Goal: Transaction & Acquisition: Purchase product/service

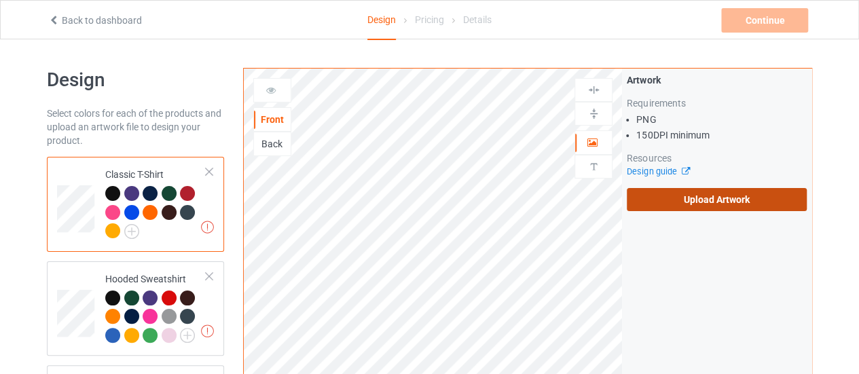
click at [712, 203] on label "Upload Artwork" at bounding box center [716, 199] width 180 height 23
click at [0, 0] on input "Upload Artwork" at bounding box center [0, 0] width 0 height 0
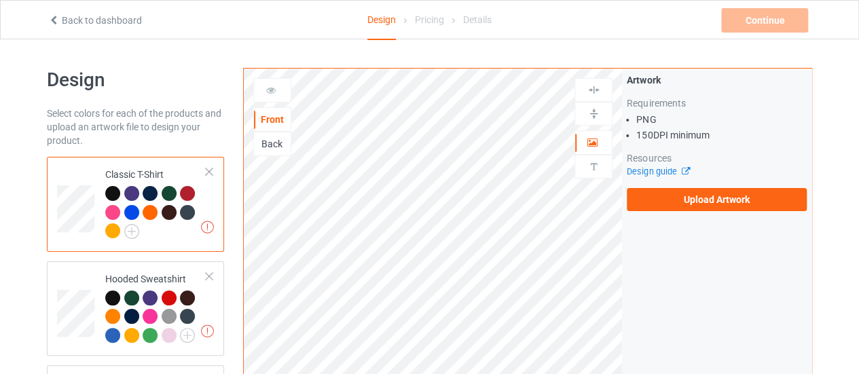
click at [694, 212] on div "Artwork Requirements PNG 150 DPI minimum Resources Design guide Upload Artwork" at bounding box center [716, 142] width 189 height 147
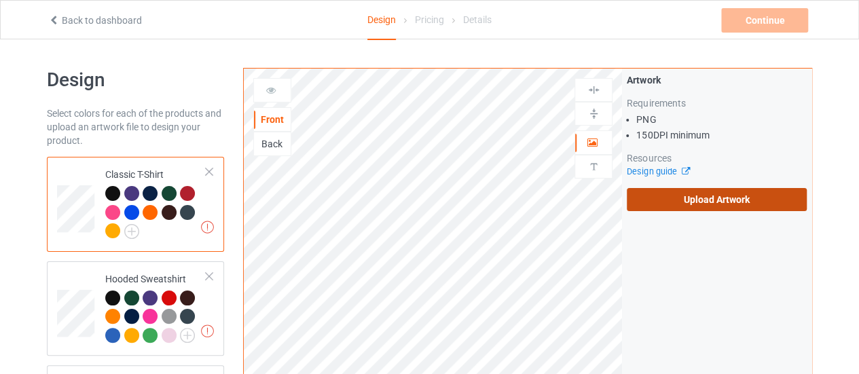
click at [697, 203] on label "Upload Artwork" at bounding box center [716, 199] width 180 height 23
click at [0, 0] on input "Upload Artwork" at bounding box center [0, 0] width 0 height 0
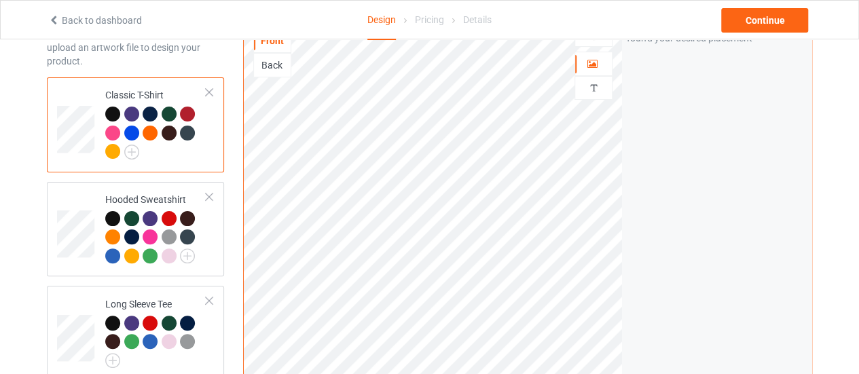
scroll to position [68, 0]
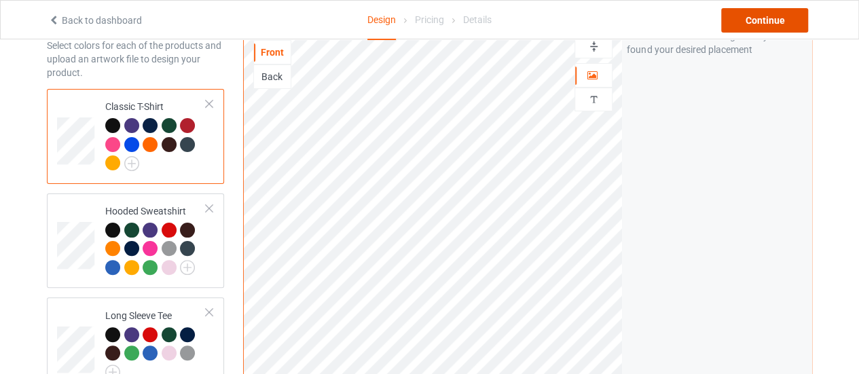
click at [751, 20] on div "Continue" at bounding box center [764, 20] width 87 height 24
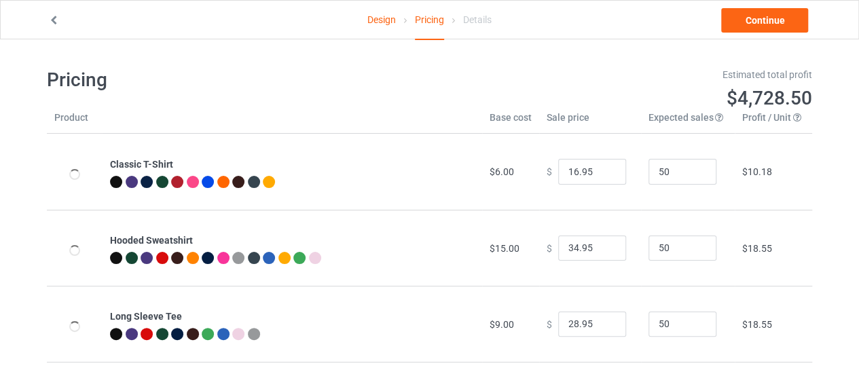
click at [755, 7] on div "Design Pricing Details Continue" at bounding box center [429, 20] width 781 height 38
click at [753, 25] on link "Continue" at bounding box center [764, 20] width 87 height 24
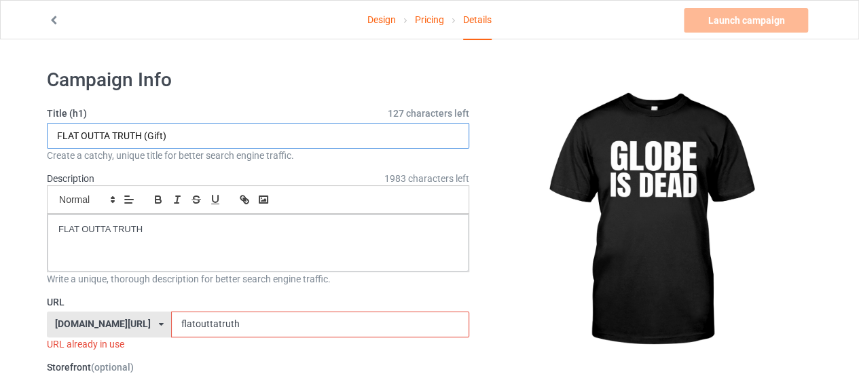
drag, startPoint x: 143, startPoint y: 131, endPoint x: 22, endPoint y: 134, distance: 120.2
click at [77, 138] on input "Flat Earth (Gift)" at bounding box center [258, 136] width 422 height 26
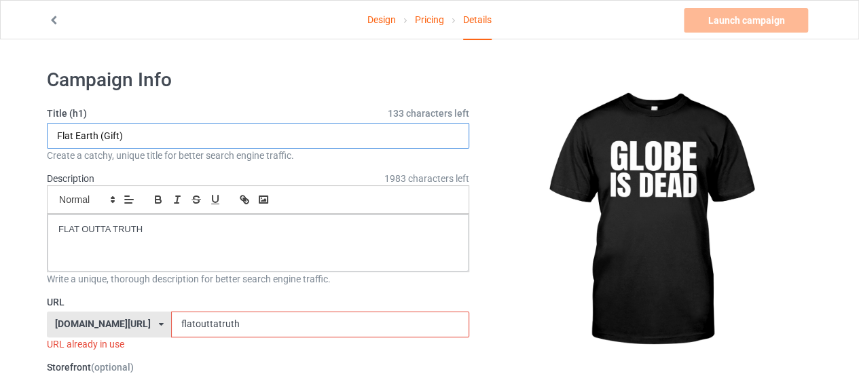
type input "Flat Earth (Gift)"
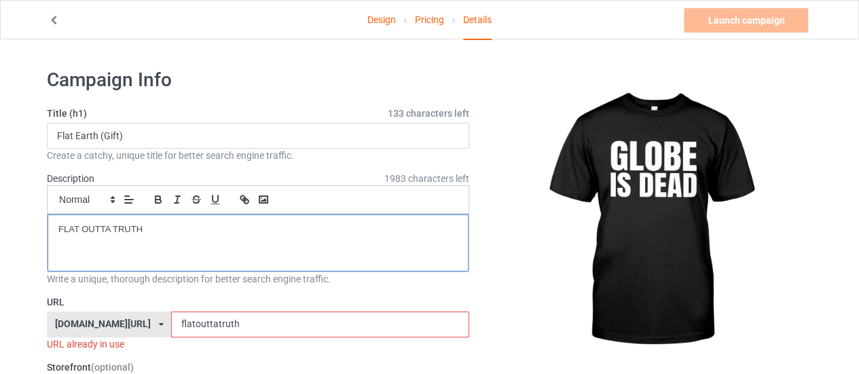
drag, startPoint x: 181, startPoint y: 234, endPoint x: 0, endPoint y: 230, distance: 180.6
click at [91, 230] on p "Flat Earth (Gift)" at bounding box center [257, 229] width 399 height 13
drag, startPoint x: 96, startPoint y: 230, endPoint x: 29, endPoint y: 223, distance: 68.2
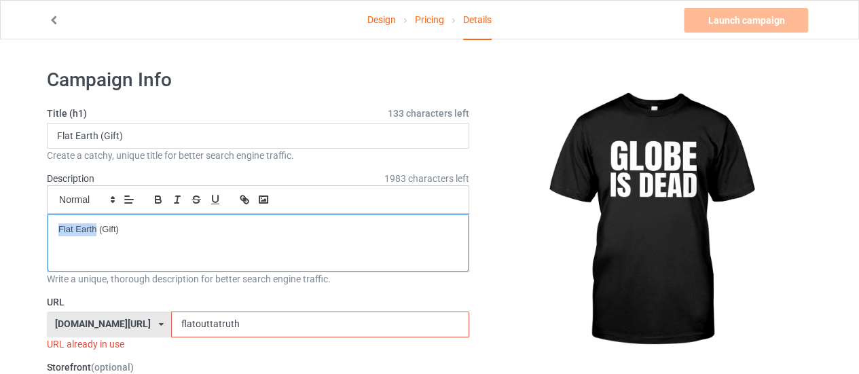
copy p "Flat Earth"
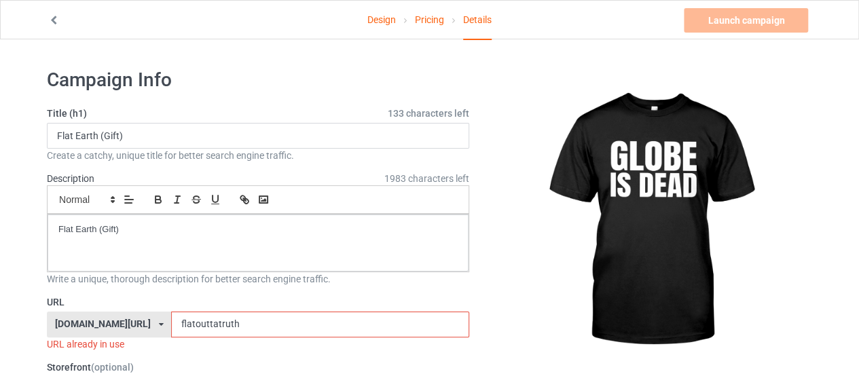
drag, startPoint x: 210, startPoint y: 320, endPoint x: 103, endPoint y: 322, distance: 107.3
click at [103, 322] on div "teechip.com/ teechip.com/ 587d0d41cee36fd012c64a69 flatouttatruth" at bounding box center [258, 325] width 422 height 26
paste input "Flat Ear"
click at [171, 322] on input "Flat Earth" at bounding box center [319, 325] width 297 height 26
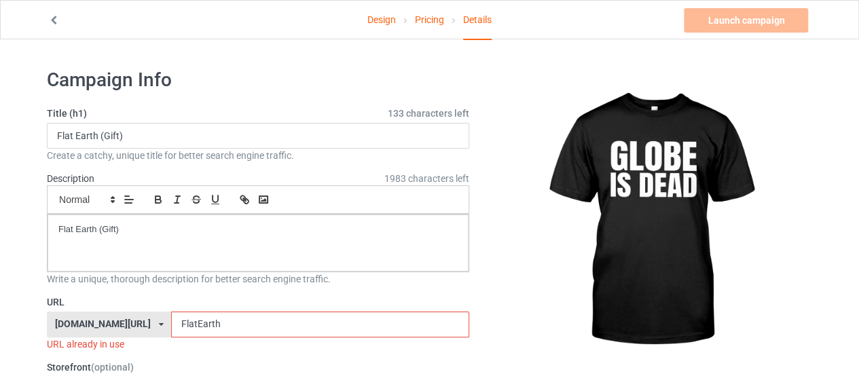
click at [231, 323] on input "FlatEarth" at bounding box center [319, 325] width 297 height 26
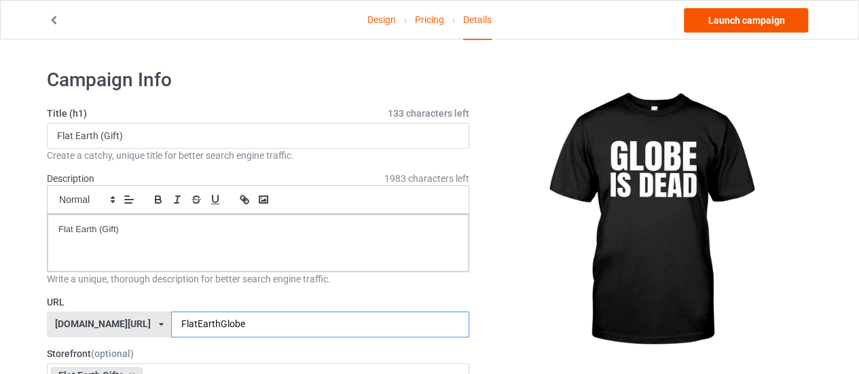
type input "FlatEarthGlobe"
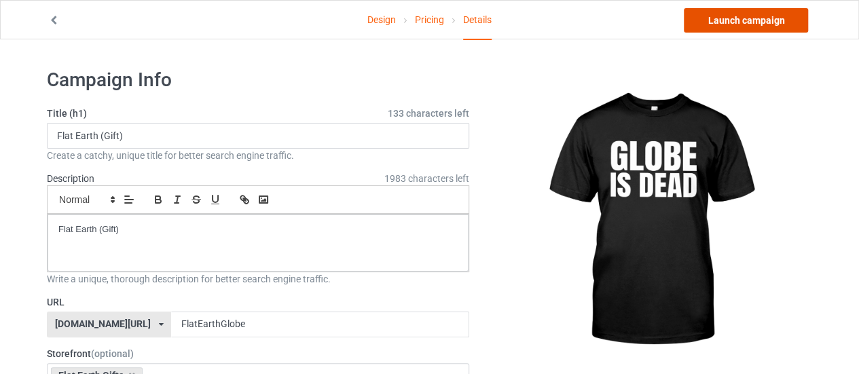
click at [760, 23] on link "Launch campaign" at bounding box center [745, 20] width 124 height 24
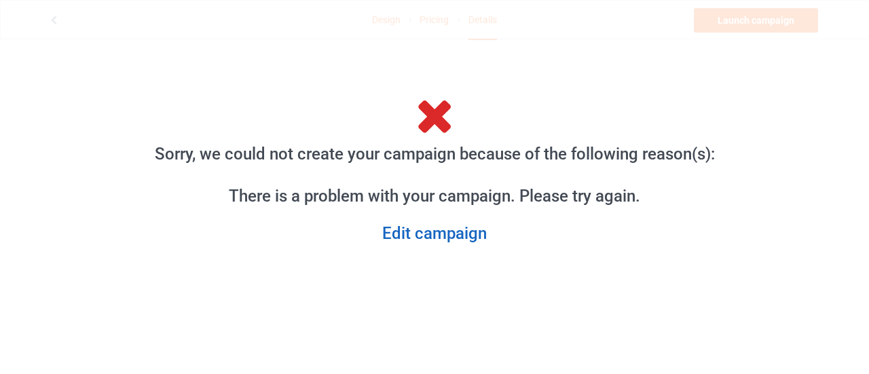
click at [445, 233] on link "Edit campaign" at bounding box center [434, 233] width 582 height 21
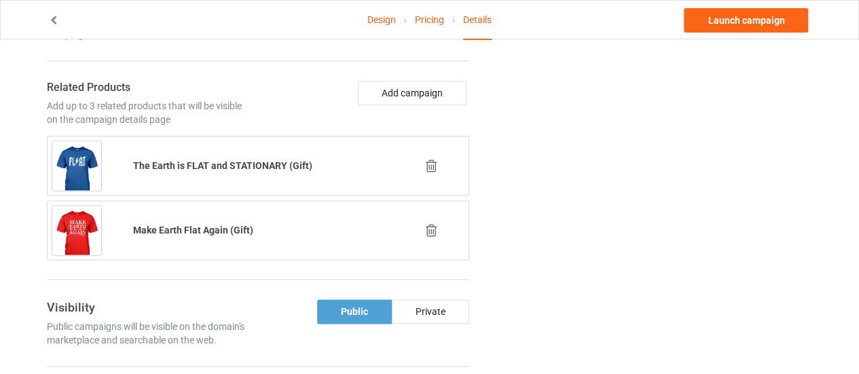
scroll to position [814, 0]
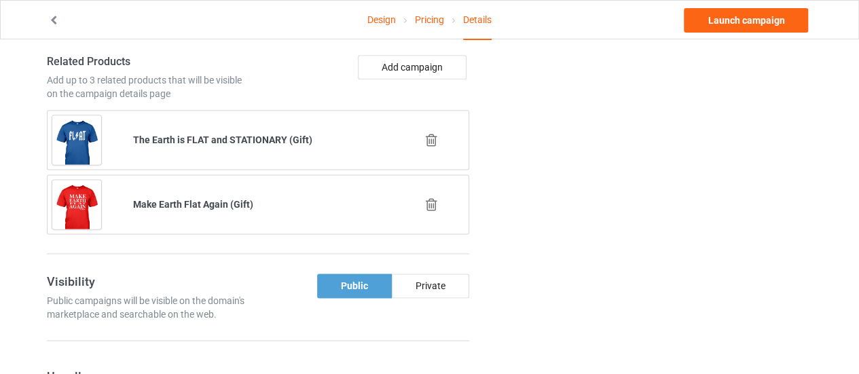
click at [435, 134] on icon at bounding box center [431, 140] width 17 height 14
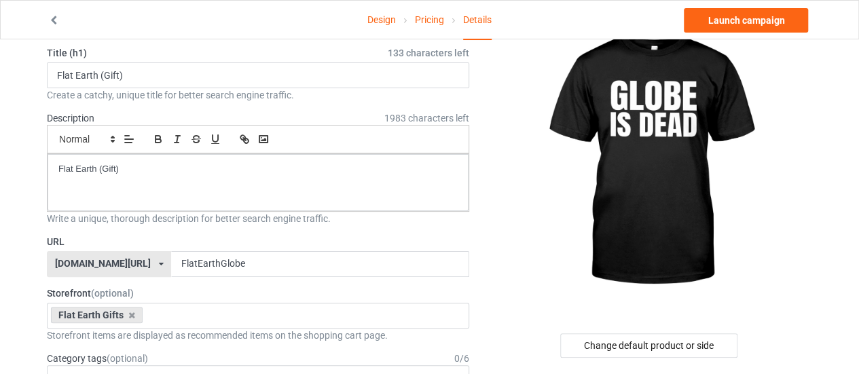
scroll to position [0, 0]
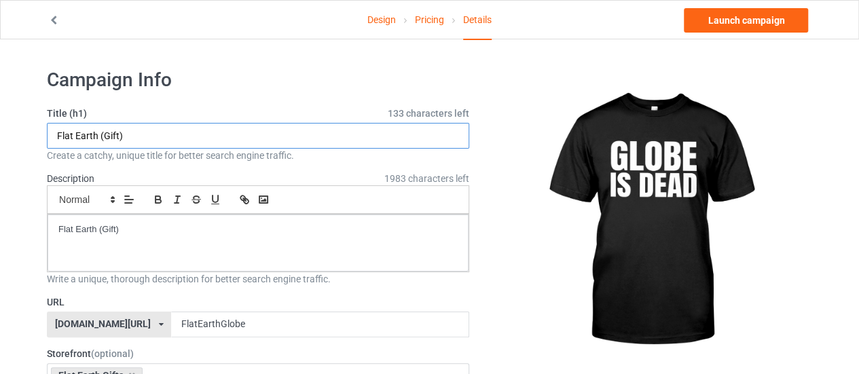
click at [54, 135] on input "Flat Earth (Gift)" at bounding box center [258, 136] width 422 height 26
click at [97, 134] on input "Flat Earth (Gift)" at bounding box center [258, 136] width 422 height 26
type input "Funny Globe Earth Tee (Gift)"
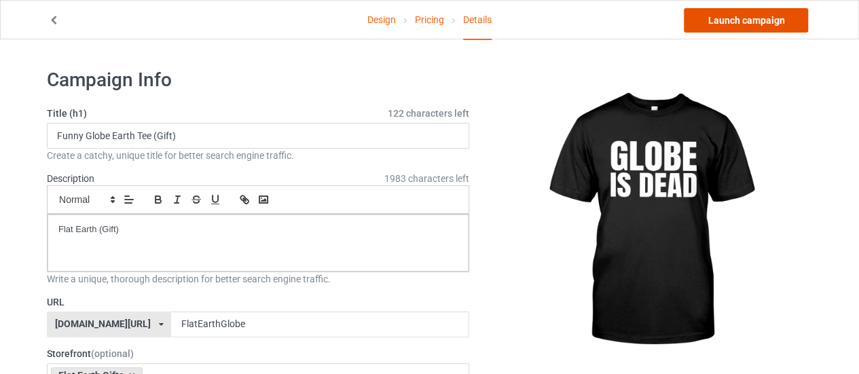
click at [768, 17] on link "Launch campaign" at bounding box center [745, 20] width 124 height 24
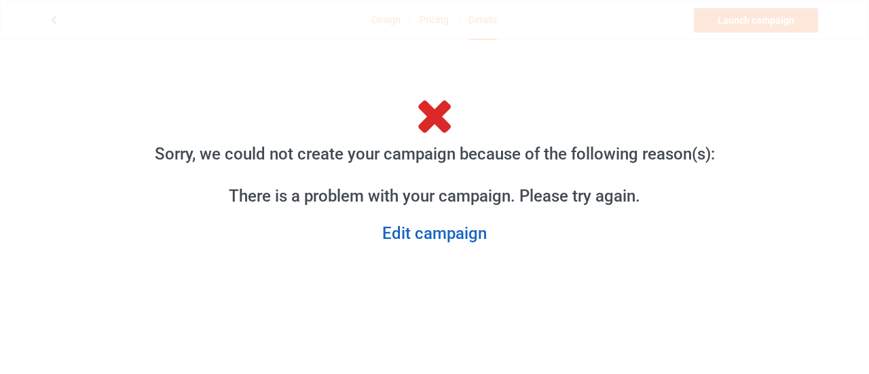
click at [427, 240] on link "Edit campaign" at bounding box center [434, 233] width 582 height 21
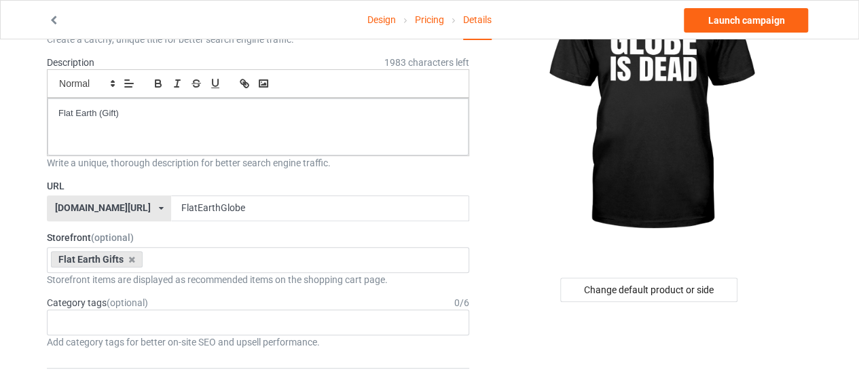
scroll to position [136, 0]
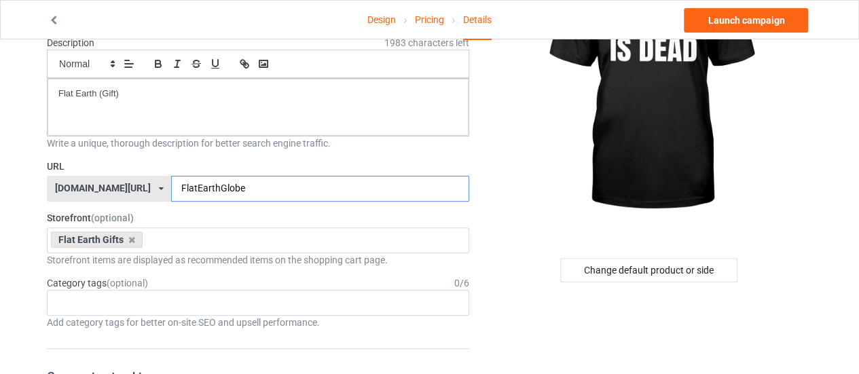
drag, startPoint x: 232, startPoint y: 185, endPoint x: 134, endPoint y: 189, distance: 97.9
click at [171, 189] on input "FlatEarthGlobe" at bounding box center [319, 189] width 297 height 26
click at [133, 235] on div "Flat Earth Gifts" at bounding box center [97, 239] width 92 height 16
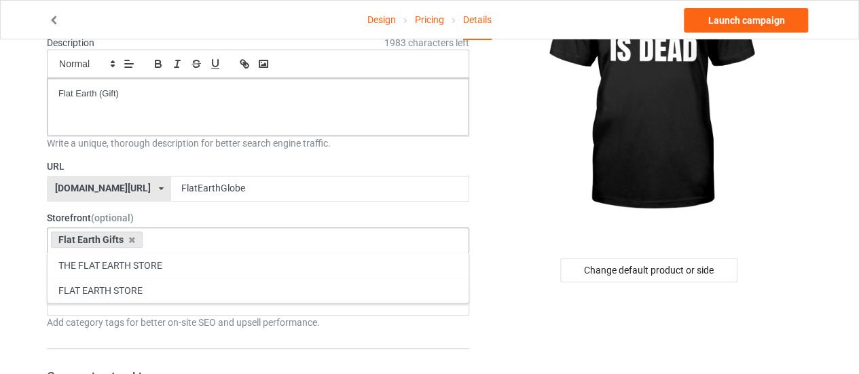
click at [128, 244] on div "Flat Earth Gifts" at bounding box center [97, 239] width 92 height 16
click at [128, 237] on icon at bounding box center [131, 240] width 7 height 9
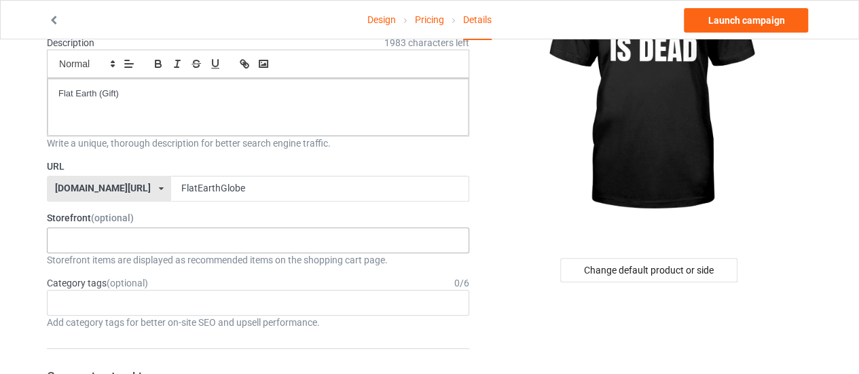
click at [109, 240] on div "THE FLAT EARTH STORE Flat Earth Gifts FLAT EARTH STORE 653bbeca602a3e002ebcc124…" at bounding box center [258, 240] width 422 height 26
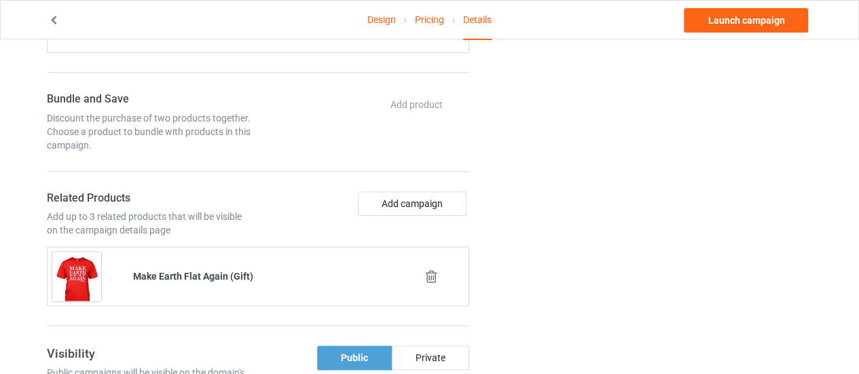
scroll to position [679, 0]
click at [426, 269] on icon at bounding box center [431, 276] width 17 height 14
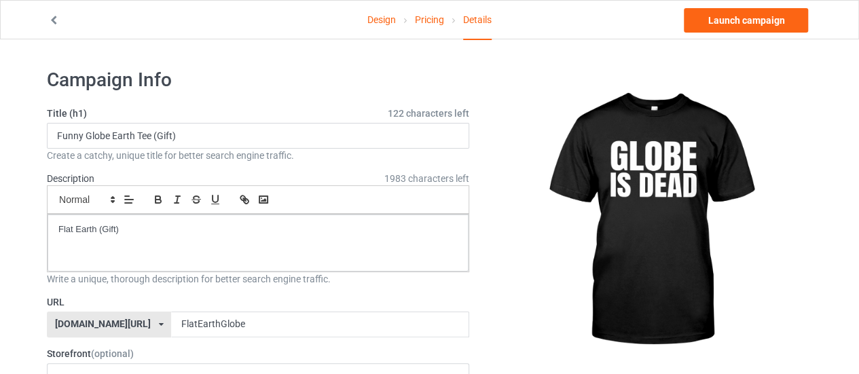
scroll to position [0, 0]
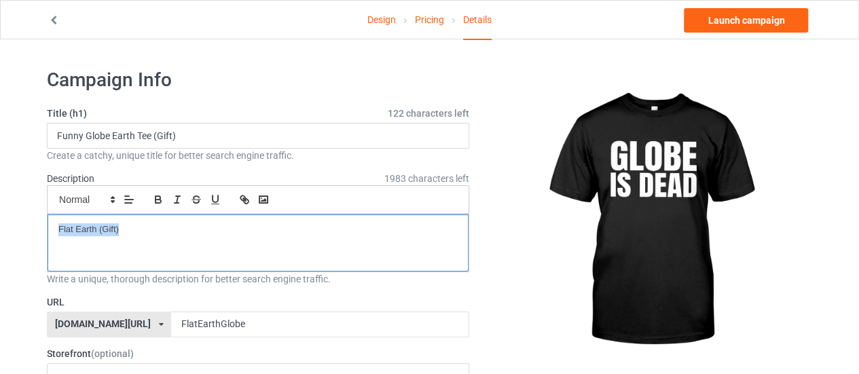
drag, startPoint x: 126, startPoint y: 231, endPoint x: 0, endPoint y: 240, distance: 125.8
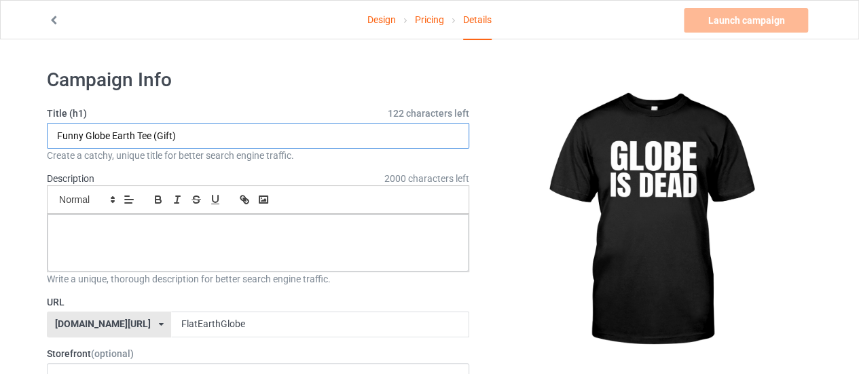
click at [308, 134] on input "Funny Globe Earth Tee (Gift)" at bounding box center [258, 136] width 422 height 26
drag, startPoint x: 280, startPoint y: 134, endPoint x: 0, endPoint y: 138, distance: 280.3
type input "Funny FE Tee"
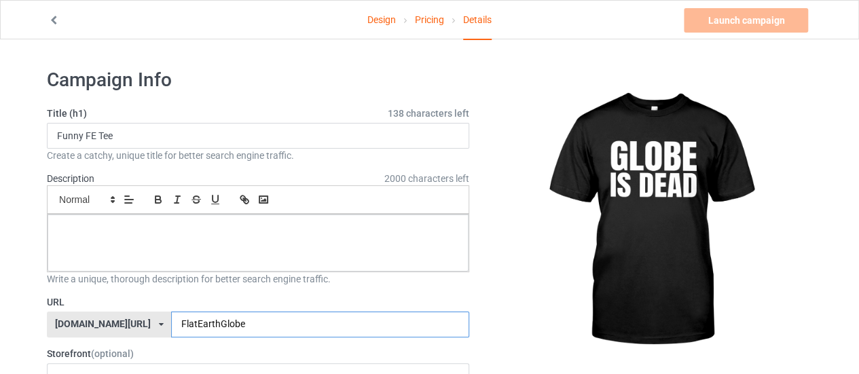
click at [223, 322] on input "FlatEarthGlobe" at bounding box center [319, 325] width 297 height 26
click at [187, 322] on input "FlatEarthGlobes" at bounding box center [319, 325] width 297 height 26
type input "F"
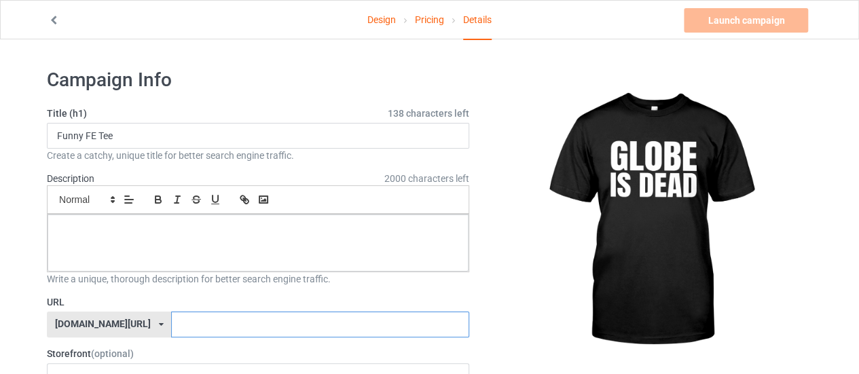
type input "f"
type input "FunnyFEteeF"
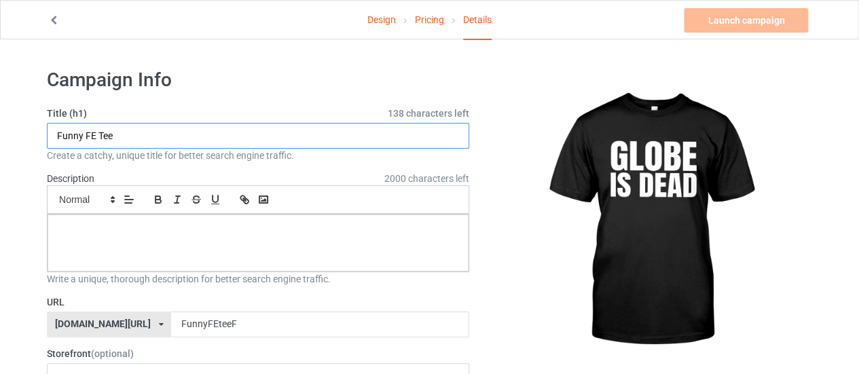
drag, startPoint x: 126, startPoint y: 128, endPoint x: 13, endPoint y: 130, distance: 112.7
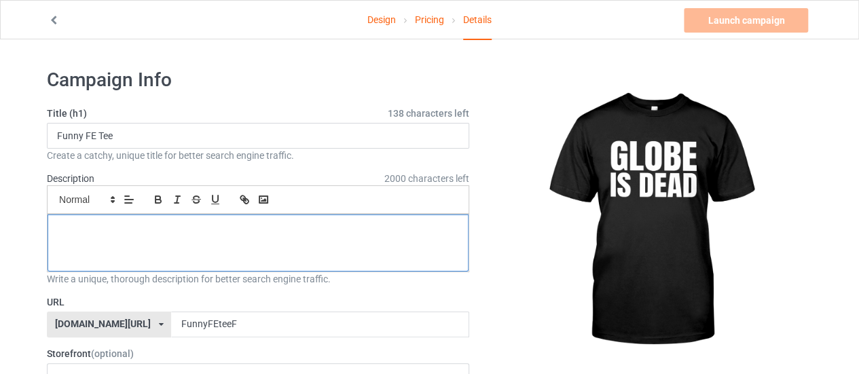
click at [131, 237] on div at bounding box center [258, 242] width 421 height 57
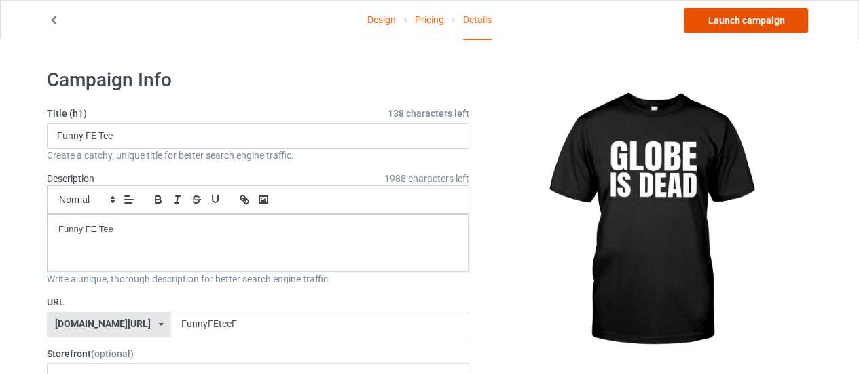
click at [720, 14] on link "Launch campaign" at bounding box center [745, 20] width 124 height 24
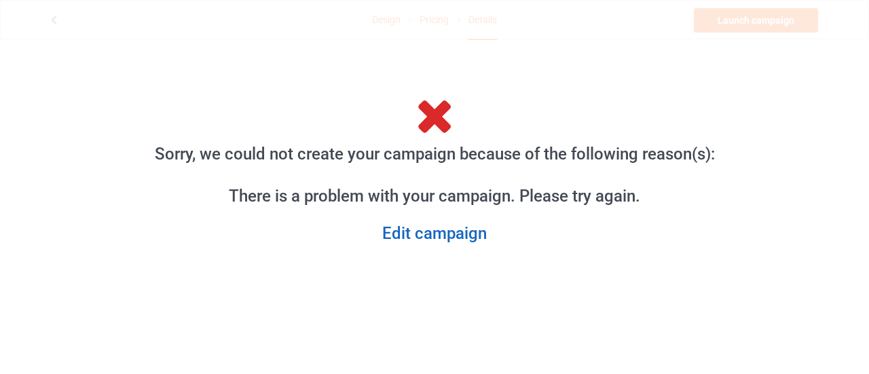
click at [476, 242] on link "Edit campaign" at bounding box center [434, 233] width 582 height 21
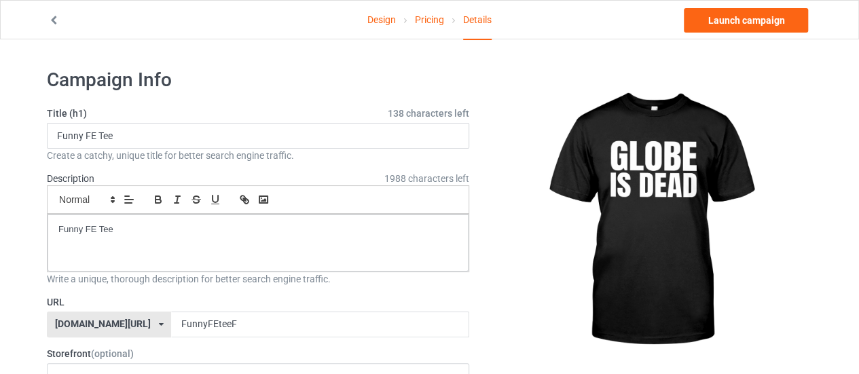
click at [367, 22] on link "Design" at bounding box center [381, 20] width 29 height 38
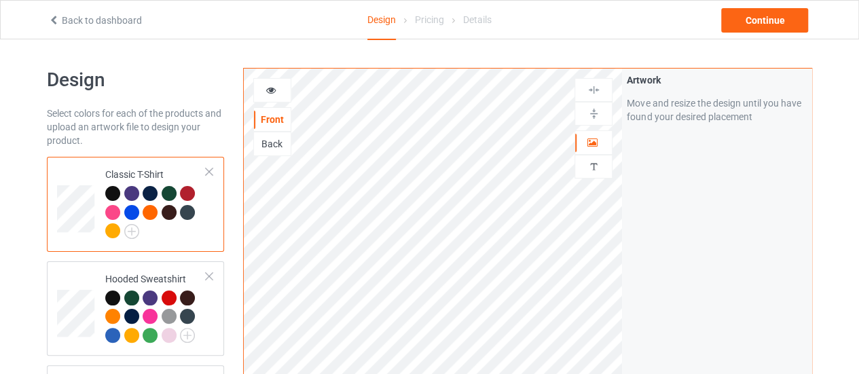
click at [68, 24] on link "Back to dashboard" at bounding box center [95, 20] width 94 height 11
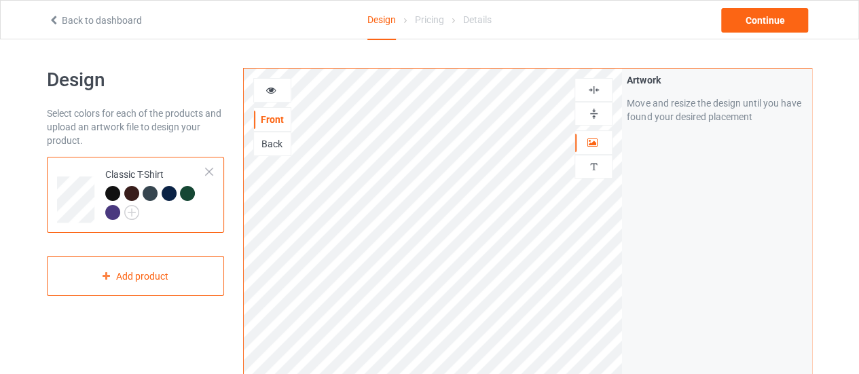
click at [113, 24] on link "Back to dashboard" at bounding box center [95, 20] width 94 height 11
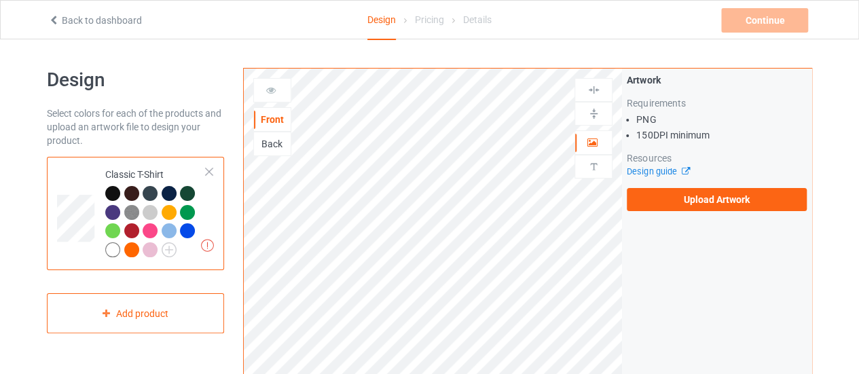
click at [132, 17] on link "Back to dashboard" at bounding box center [95, 20] width 94 height 11
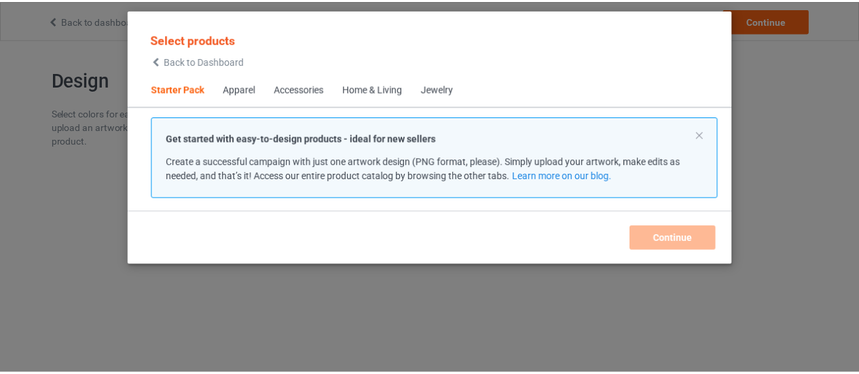
scroll to position [17, 0]
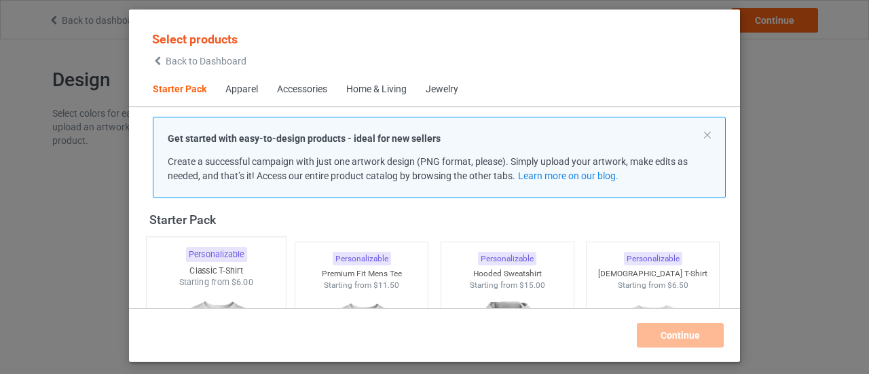
click at [223, 260] on div "Personalizable" at bounding box center [215, 254] width 61 height 15
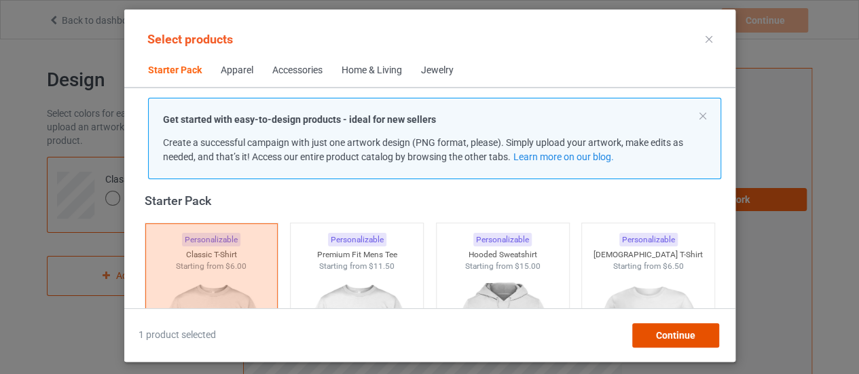
click at [656, 333] on span "Continue" at bounding box center [674, 335] width 39 height 11
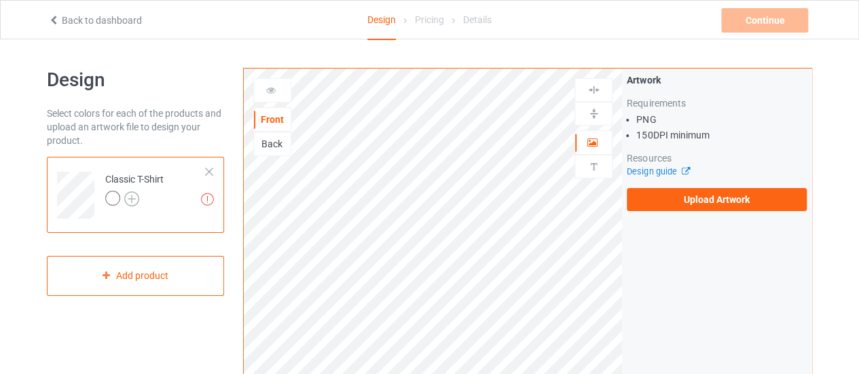
click at [134, 198] on img at bounding box center [131, 198] width 15 height 15
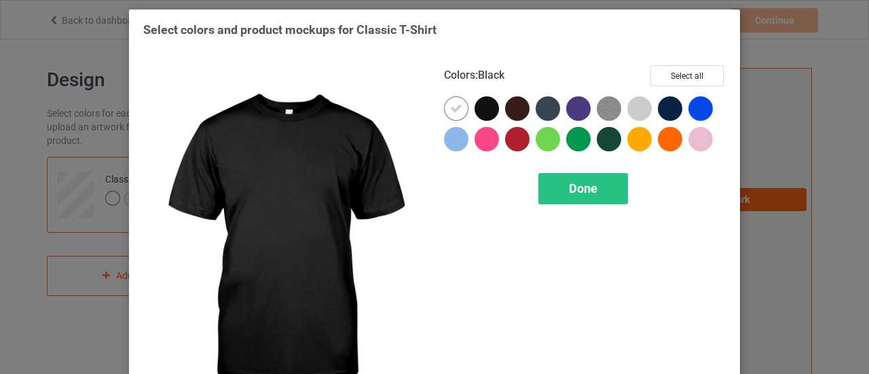
click at [491, 111] on div at bounding box center [486, 108] width 24 height 24
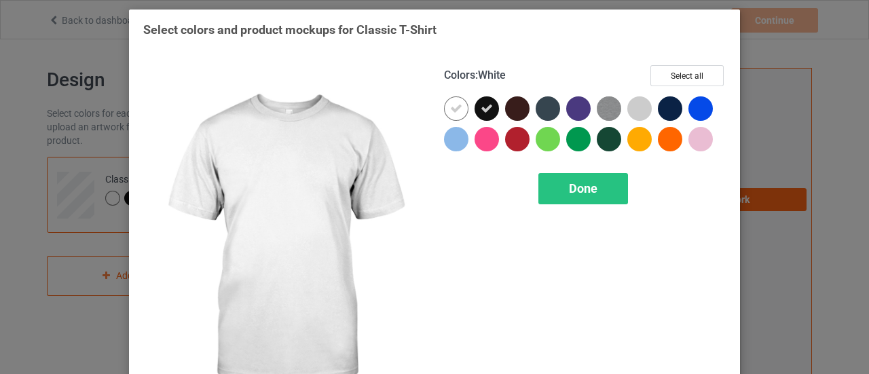
click at [456, 107] on icon at bounding box center [456, 108] width 12 height 12
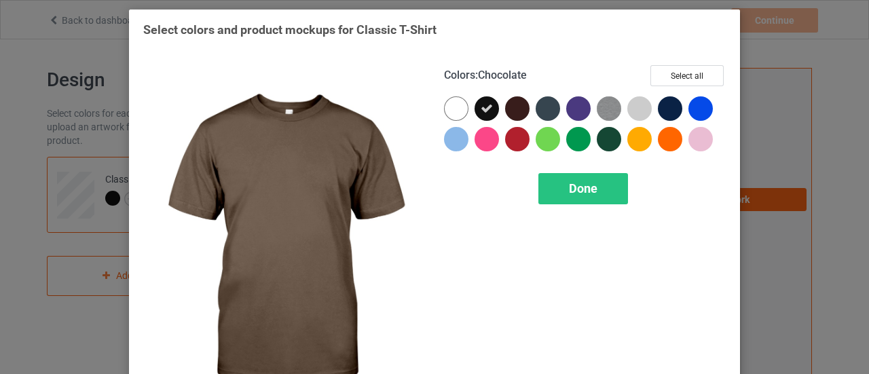
click at [513, 107] on div at bounding box center [517, 108] width 24 height 24
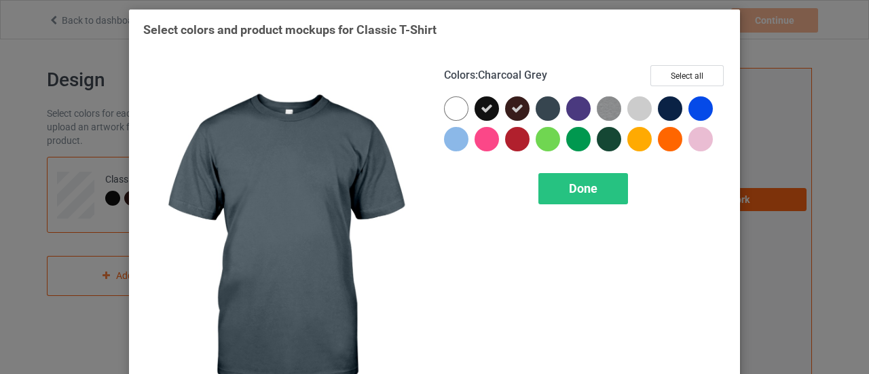
click at [547, 107] on div at bounding box center [548, 108] width 24 height 24
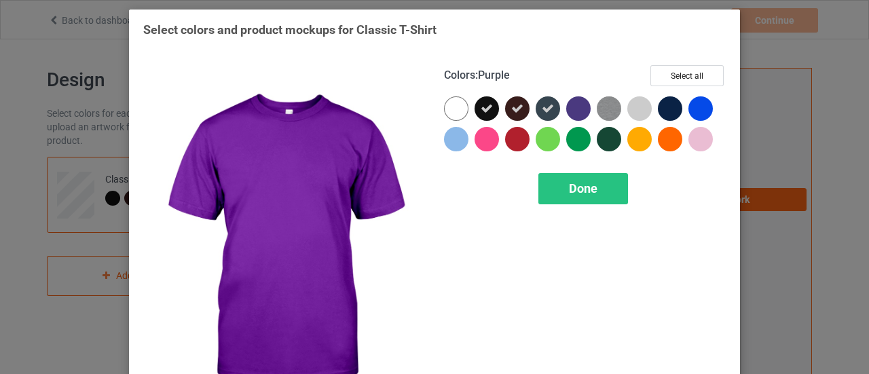
click at [571, 107] on div at bounding box center [578, 108] width 24 height 24
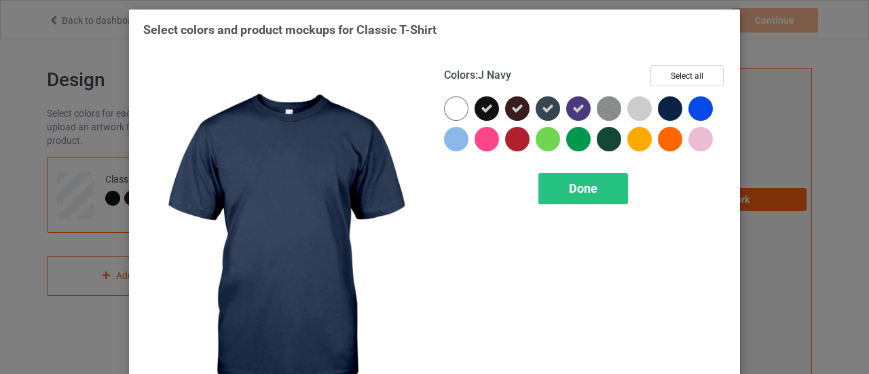
click at [668, 111] on div at bounding box center [670, 108] width 24 height 24
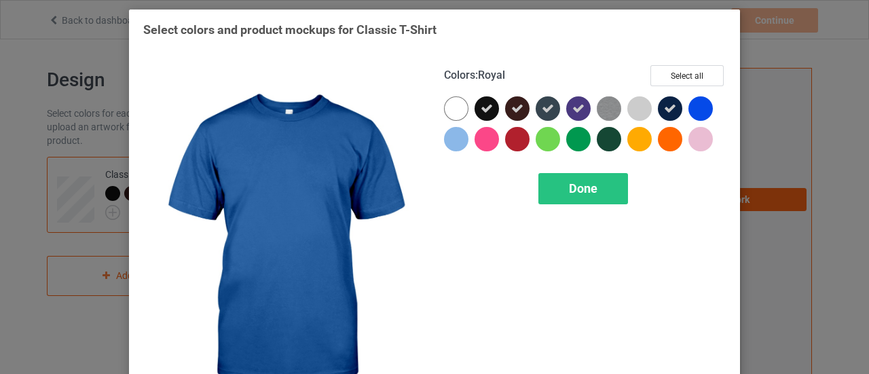
click at [709, 111] on div at bounding box center [703, 111] width 31 height 31
click at [696, 111] on icon at bounding box center [700, 108] width 12 height 12
click at [688, 118] on div at bounding box center [703, 111] width 31 height 31
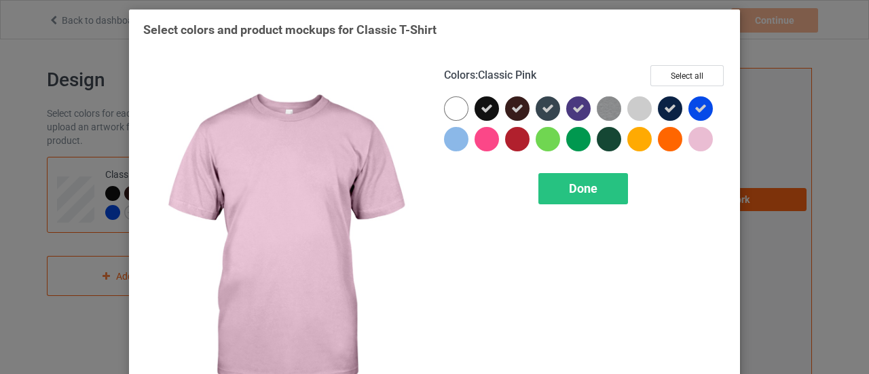
click at [694, 143] on div at bounding box center [700, 139] width 24 height 24
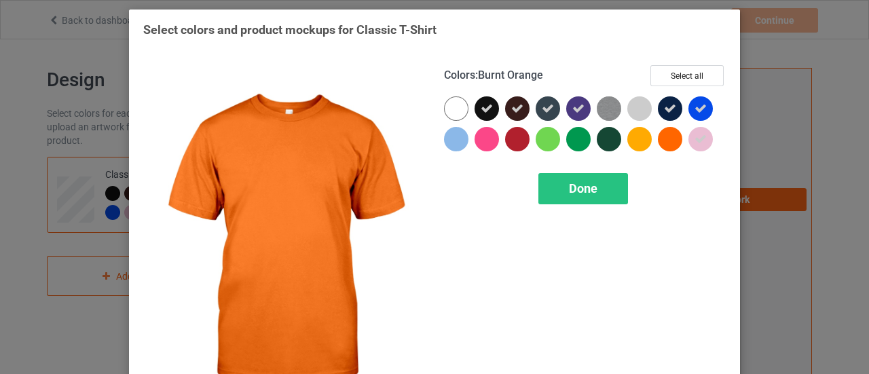
click at [664, 136] on div at bounding box center [670, 139] width 24 height 24
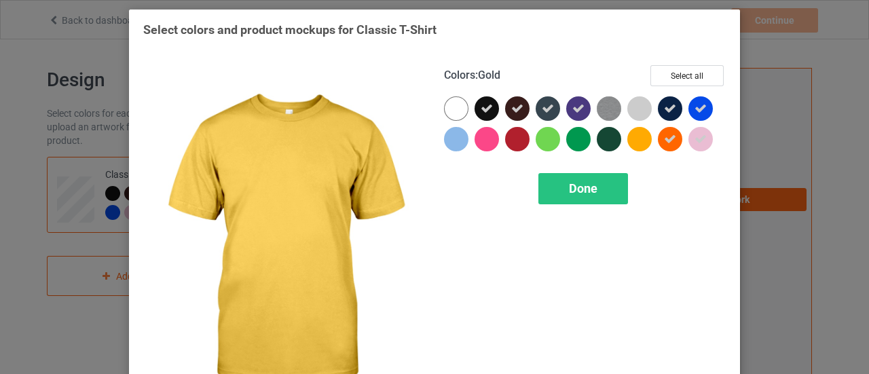
click at [637, 137] on div at bounding box center [639, 139] width 24 height 24
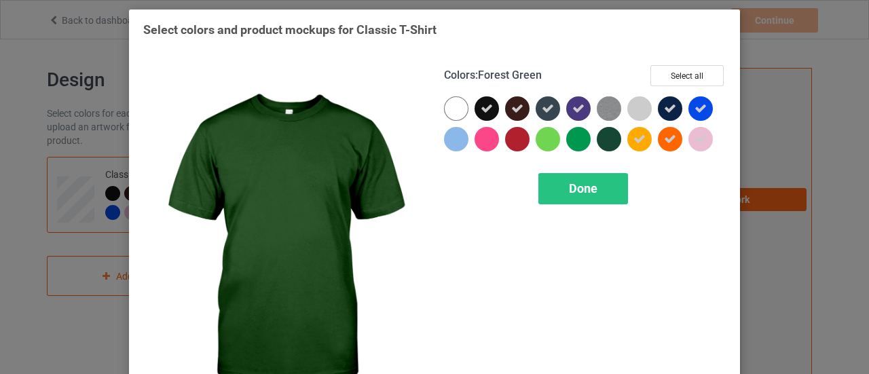
click at [597, 137] on div at bounding box center [609, 139] width 24 height 24
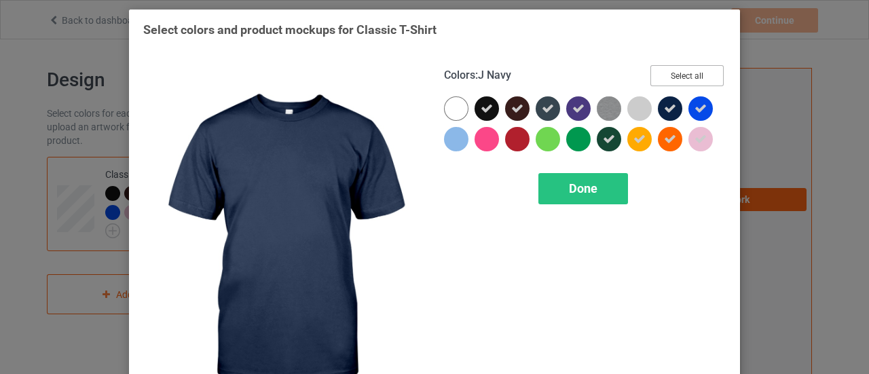
click at [686, 74] on button "Select all" at bounding box center [686, 75] width 73 height 21
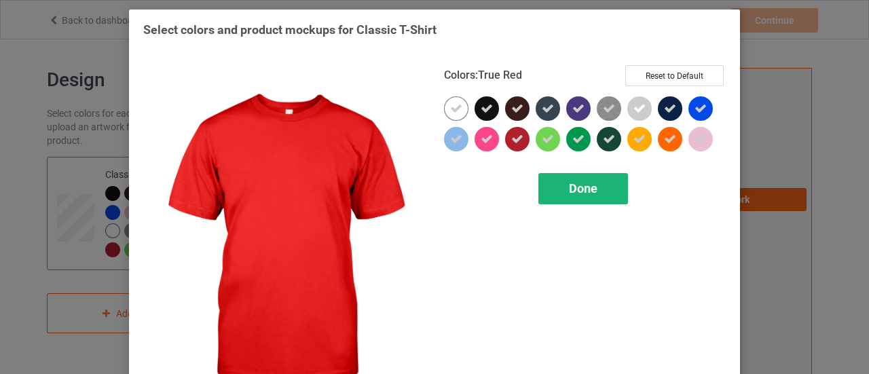
click at [578, 196] on div "Done" at bounding box center [583, 188] width 90 height 31
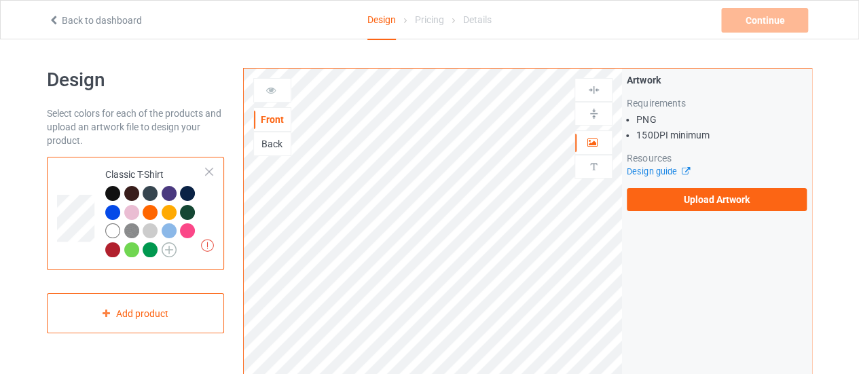
click at [172, 253] on img at bounding box center [169, 249] width 15 height 15
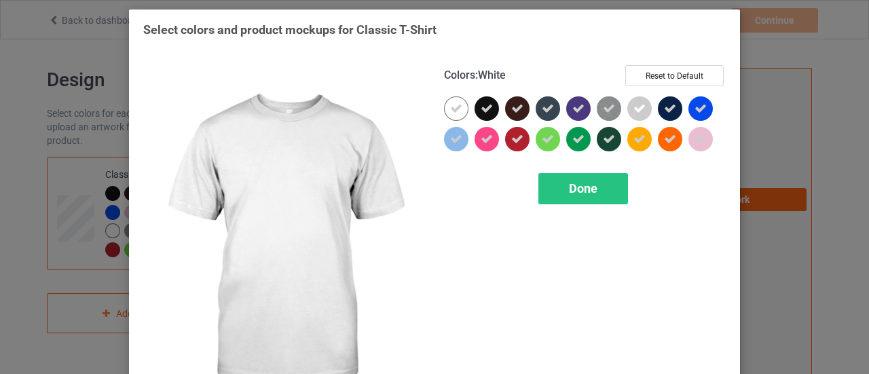
click at [464, 115] on div at bounding box center [459, 111] width 31 height 31
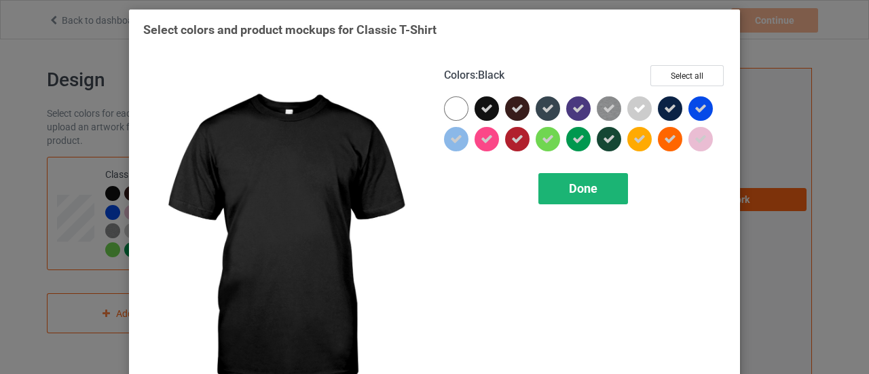
click at [561, 185] on div "Done" at bounding box center [583, 188] width 90 height 31
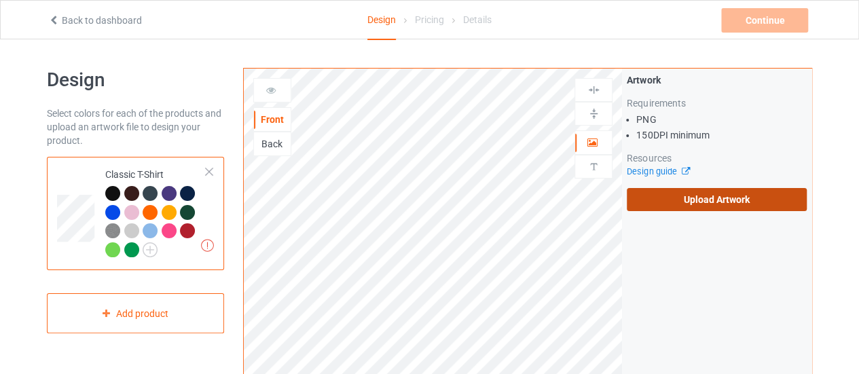
click at [652, 200] on label "Upload Artwork" at bounding box center [716, 199] width 180 height 23
click at [0, 0] on input "Upload Artwork" at bounding box center [0, 0] width 0 height 0
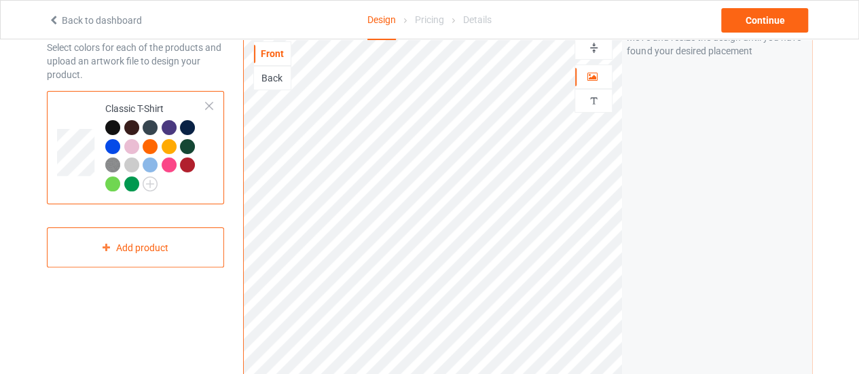
scroll to position [68, 0]
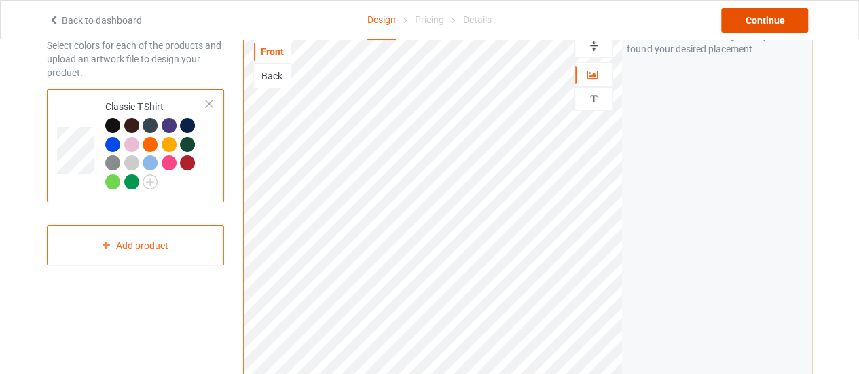
click at [758, 16] on div "Continue" at bounding box center [764, 20] width 87 height 24
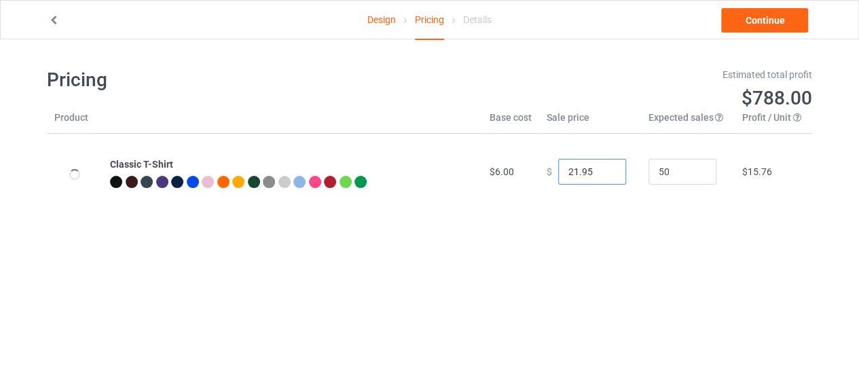
click at [600, 174] on input "21.95" at bounding box center [592, 172] width 68 height 26
click at [600, 174] on input "20.95" at bounding box center [592, 172] width 68 height 26
click at [600, 174] on input "19.95" at bounding box center [592, 172] width 68 height 26
click at [601, 176] on input "18.95" at bounding box center [592, 172] width 68 height 26
click at [601, 176] on input "17.95" at bounding box center [592, 172] width 68 height 26
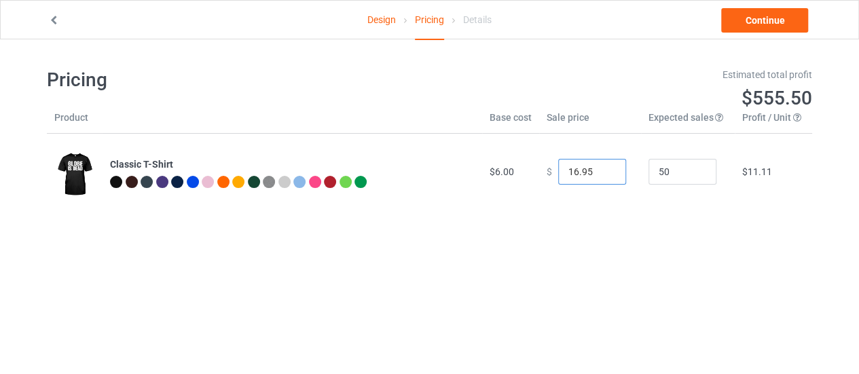
type input "16.95"
click at [601, 176] on input "16.95" at bounding box center [592, 172] width 68 height 26
click at [739, 25] on link "Continue" at bounding box center [764, 20] width 87 height 24
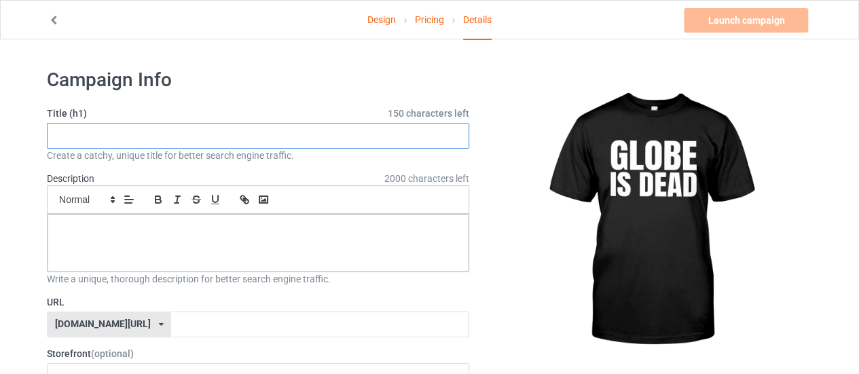
click at [113, 139] on input "text" at bounding box center [258, 136] width 422 height 26
click at [113, 131] on input "Funny Flat Earth Tee For Men and Women" at bounding box center [258, 136] width 422 height 26
type input "Funny Flat Earth Tee For Men and Women"
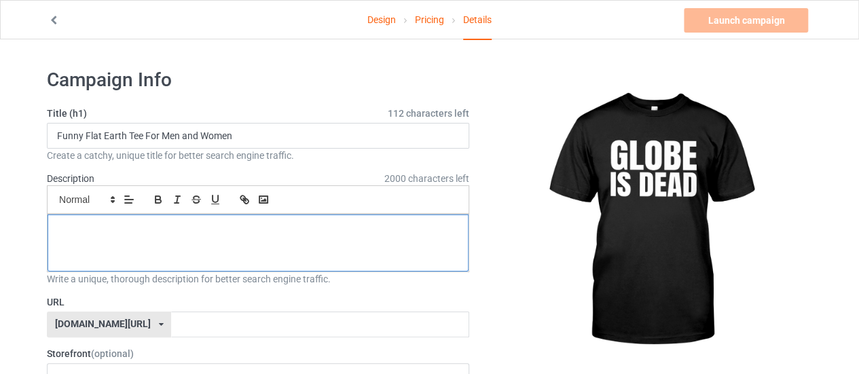
click at [163, 252] on div at bounding box center [258, 242] width 421 height 57
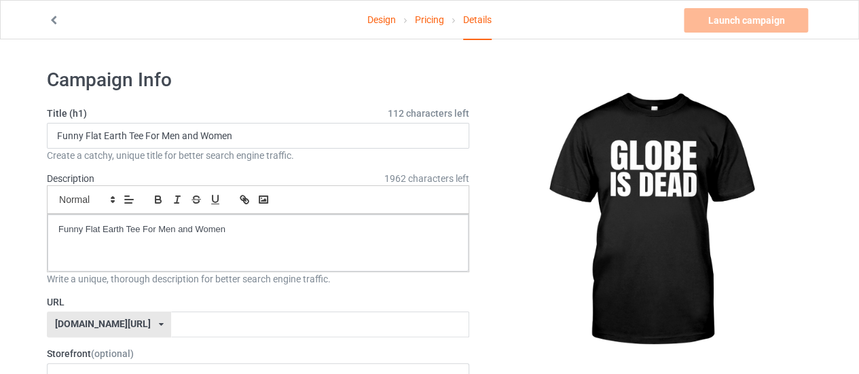
click at [191, 297] on label "URL" at bounding box center [258, 302] width 422 height 14
click at [193, 318] on input "text" at bounding box center [319, 325] width 297 height 26
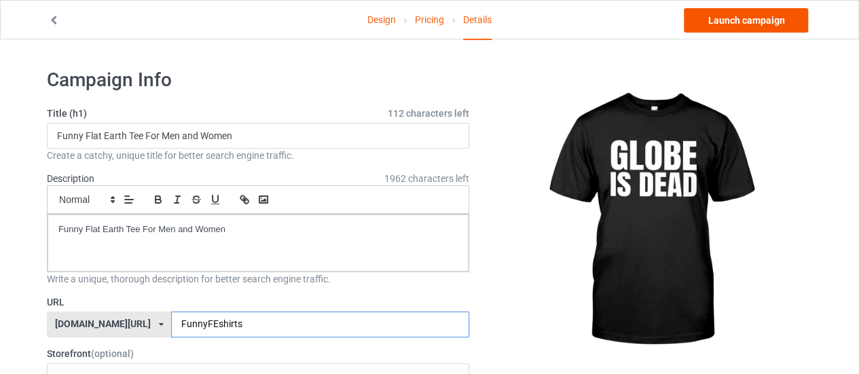
type input "FunnyFEshirts"
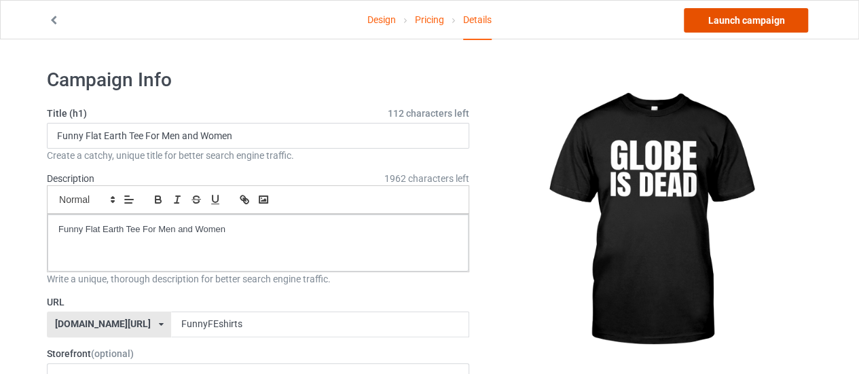
click at [783, 21] on link "Launch campaign" at bounding box center [745, 20] width 124 height 24
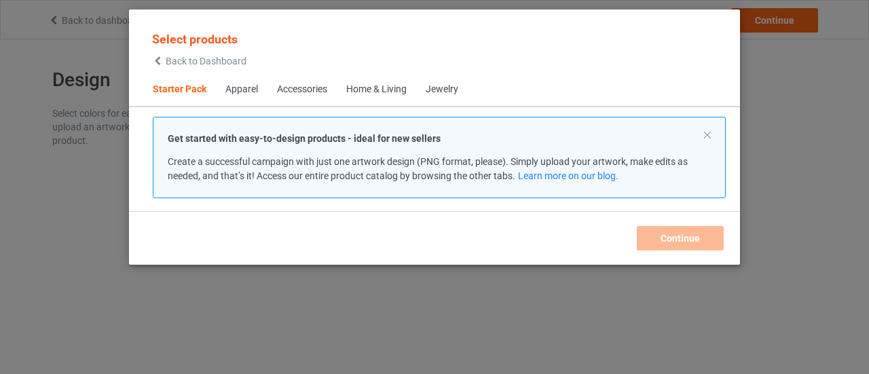
scroll to position [17, 0]
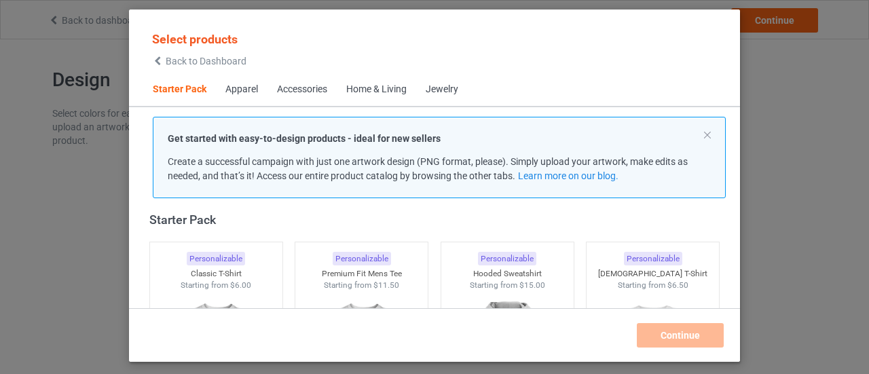
click at [219, 71] on div "Select products Back to Dashboard" at bounding box center [199, 49] width 112 height 50
click at [226, 60] on span "Back to Dashboard" at bounding box center [206, 61] width 81 height 11
